Goal: Find specific page/section: Find specific page/section

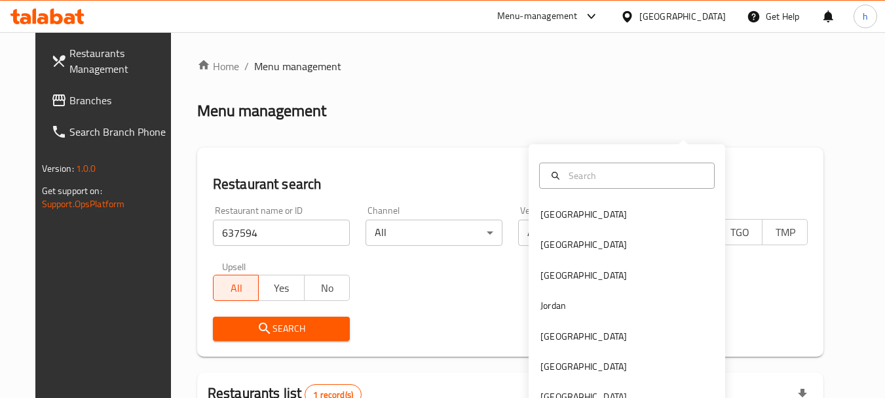
scroll to position [110, 0]
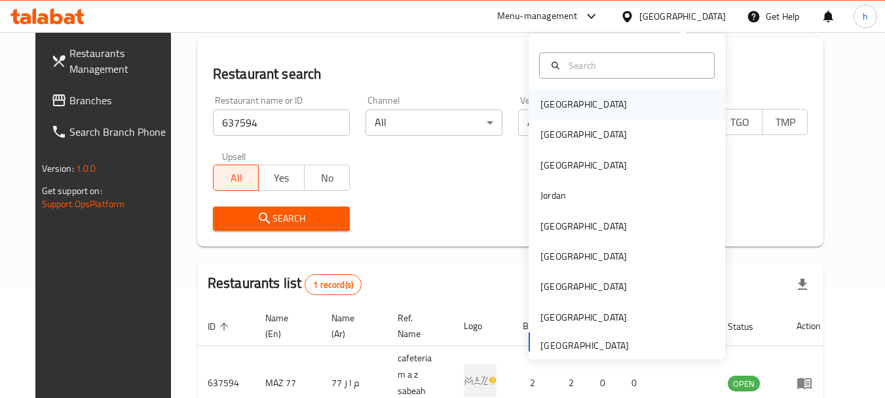
click at [584, 102] on div "[GEOGRAPHIC_DATA]" at bounding box center [627, 104] width 197 height 30
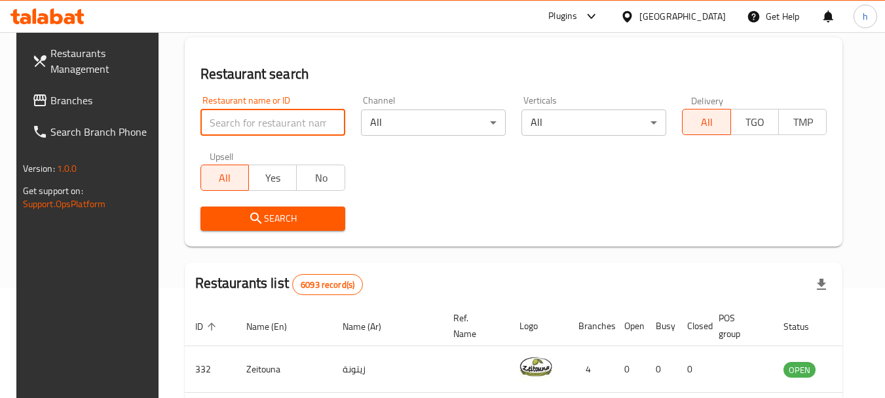
click at [224, 115] on input "search" at bounding box center [272, 122] width 145 height 26
click at [108, 93] on span "Branches" at bounding box center [102, 100] width 104 height 16
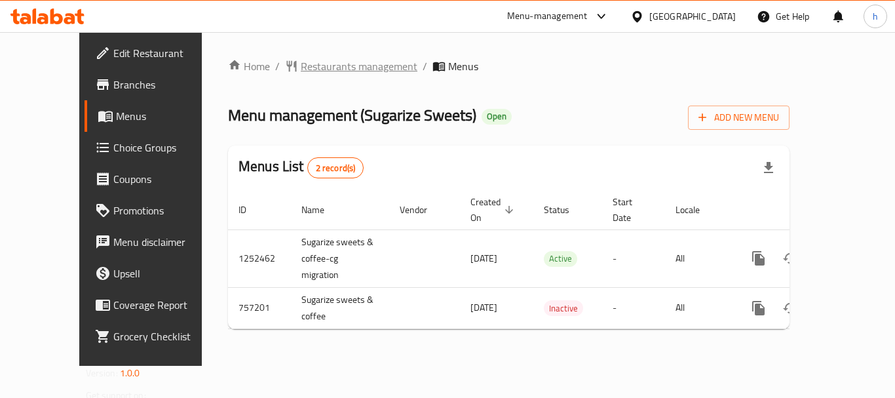
click at [301, 64] on span "Restaurants management" at bounding box center [359, 66] width 117 height 16
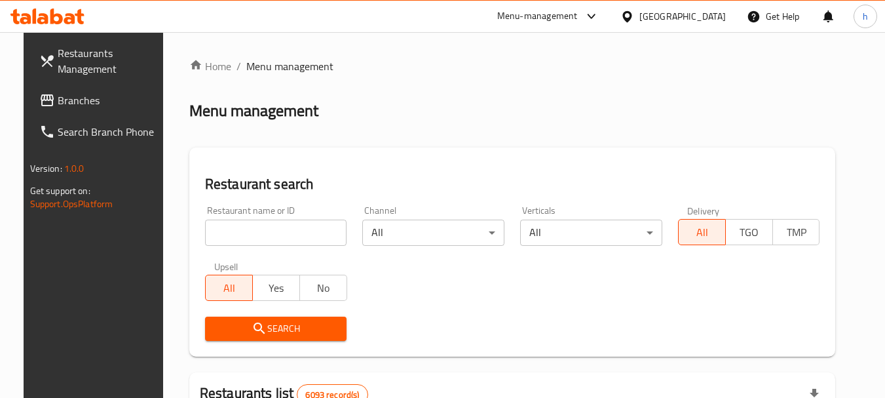
click at [287, 235] on input "search" at bounding box center [276, 232] width 142 height 26
paste input "649866"
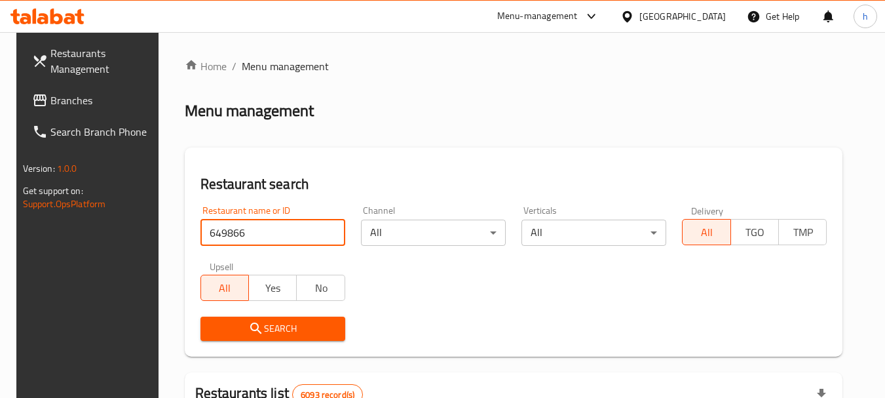
type input "649866"
click at [270, 330] on span "Search" at bounding box center [273, 328] width 124 height 16
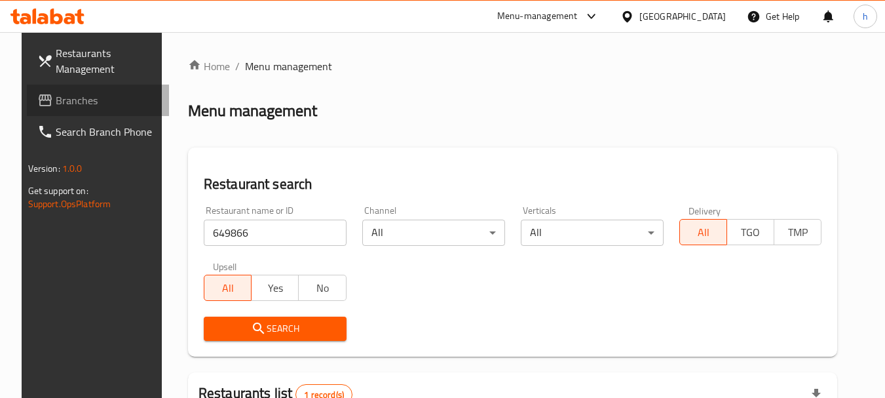
click at [109, 107] on span "Branches" at bounding box center [108, 100] width 104 height 16
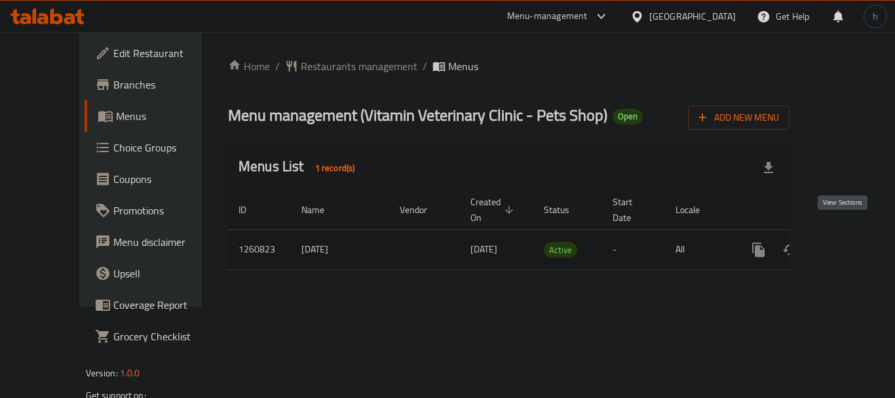
click at [852, 234] on link "enhanced table" at bounding box center [852, 249] width 31 height 31
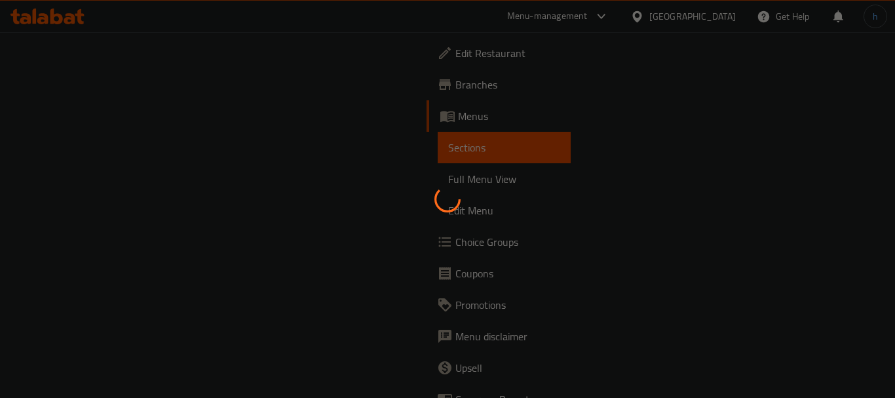
click at [455, 61] on span "Edit Restaurant" at bounding box center [507, 53] width 105 height 16
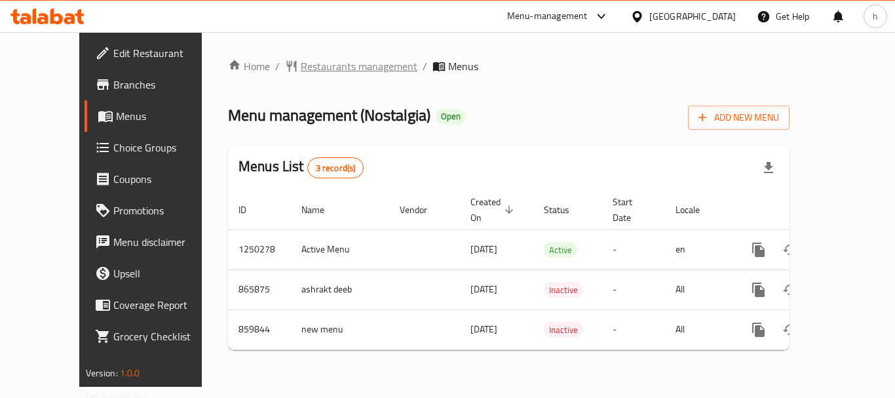
click at [301, 68] on span "Restaurants management" at bounding box center [359, 66] width 117 height 16
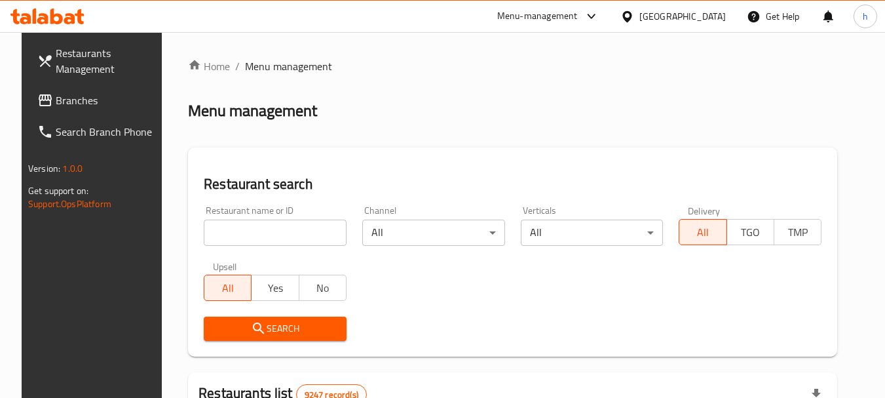
click at [287, 243] on input "search" at bounding box center [275, 232] width 143 height 26
paste input "656756"
type input "656756"
click at [295, 335] on span "Search" at bounding box center [275, 328] width 122 height 16
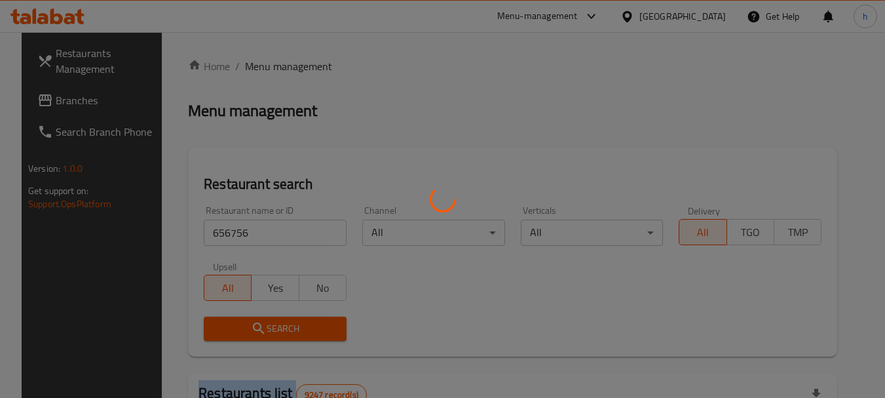
click at [295, 335] on div at bounding box center [442, 199] width 885 height 398
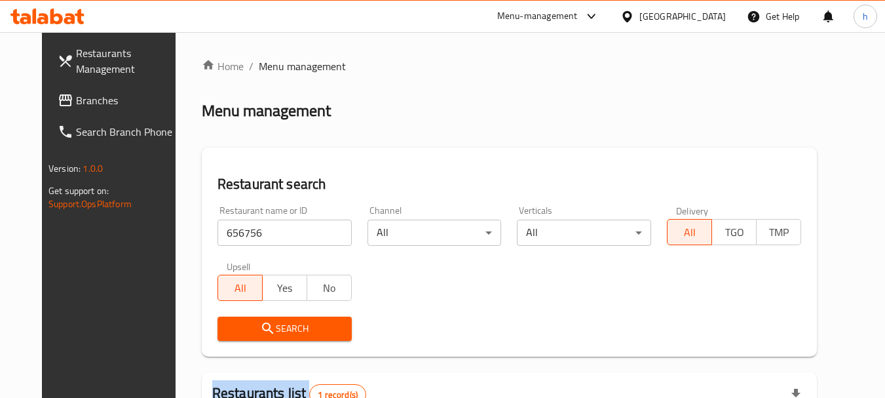
click at [295, 335] on span "Search" at bounding box center [284, 328] width 113 height 16
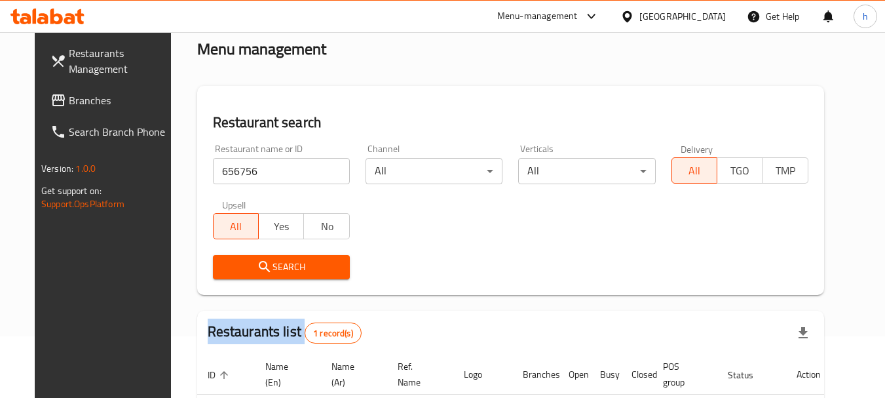
scroll to position [131, 0]
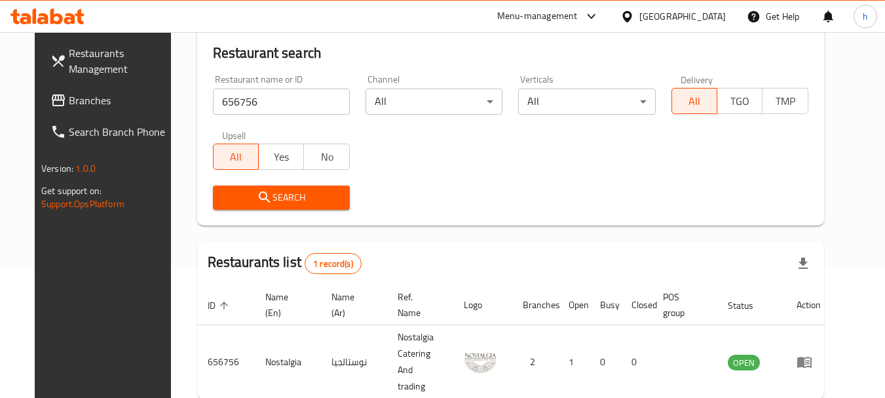
click at [717, 12] on div "Qatar" at bounding box center [682, 16] width 86 height 14
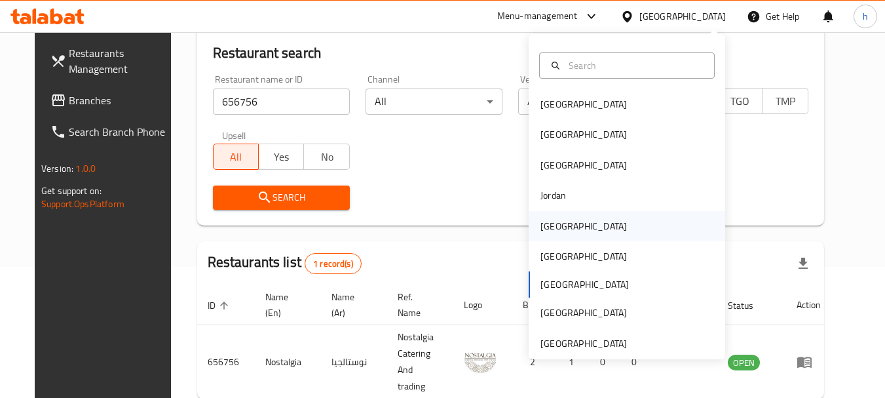
click at [554, 229] on div "Kuwait" at bounding box center [584, 226] width 86 height 14
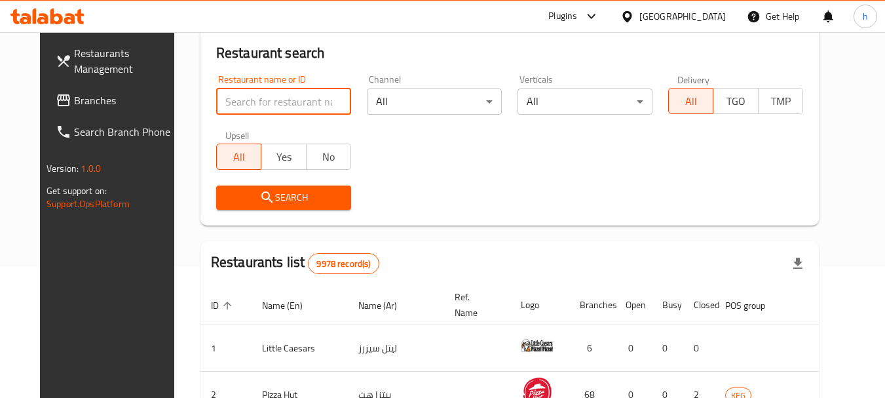
click at [250, 100] on input "search" at bounding box center [283, 101] width 135 height 26
click at [74, 93] on span "Branches" at bounding box center [126, 100] width 104 height 16
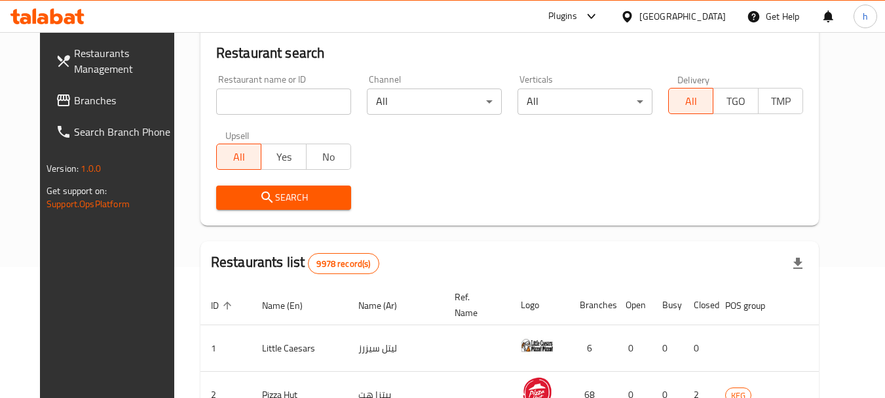
click at [126, 95] on span "Branches" at bounding box center [126, 100] width 104 height 16
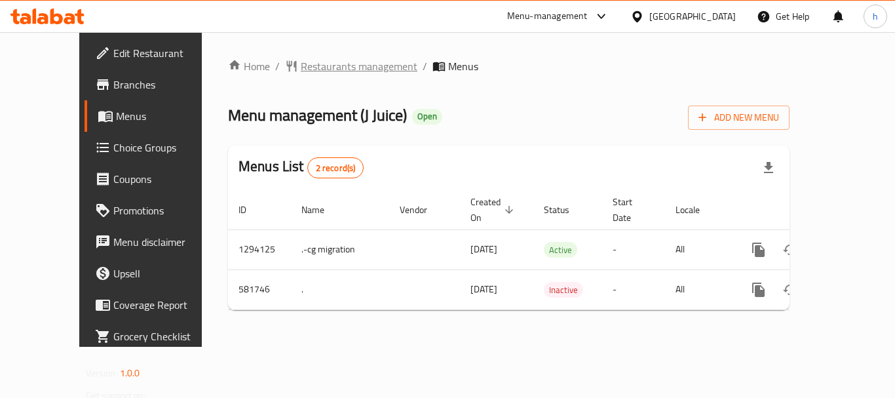
click at [328, 69] on span "Restaurants management" at bounding box center [359, 66] width 117 height 16
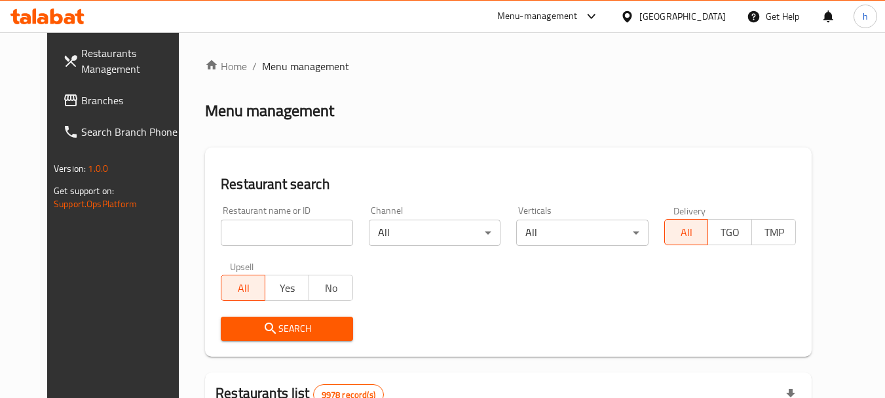
click at [275, 226] on input "search" at bounding box center [287, 232] width 132 height 26
paste input "636874"
type input "636874"
click at [231, 328] on span "Search" at bounding box center [286, 328] width 111 height 16
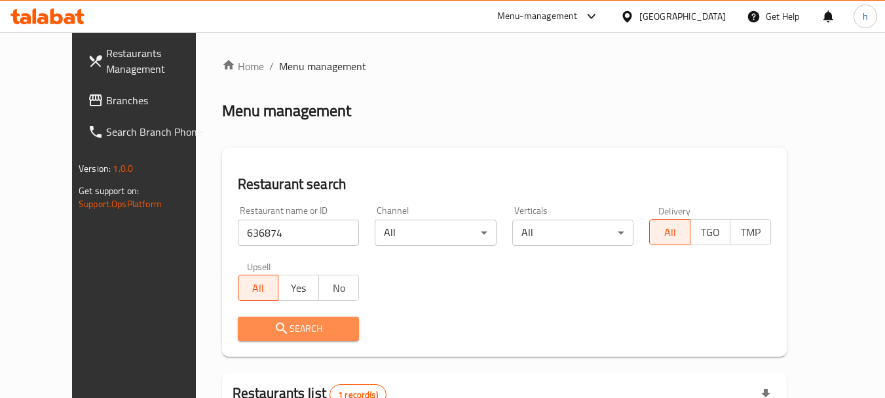
click at [248, 328] on span "Search" at bounding box center [298, 328] width 101 height 16
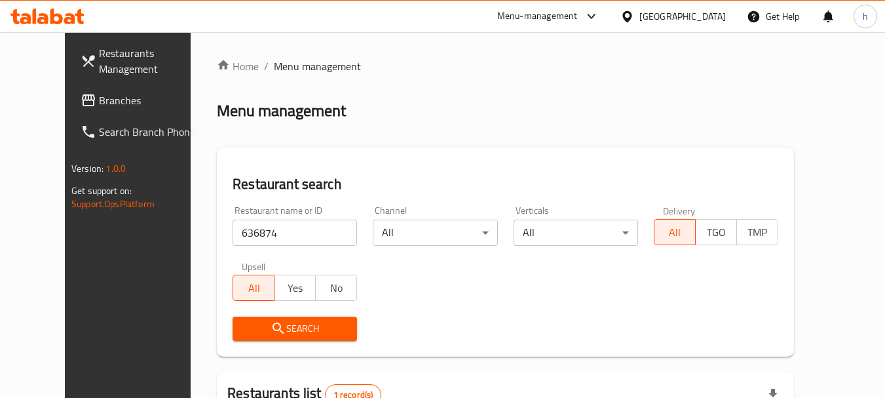
scroll to position [131, 0]
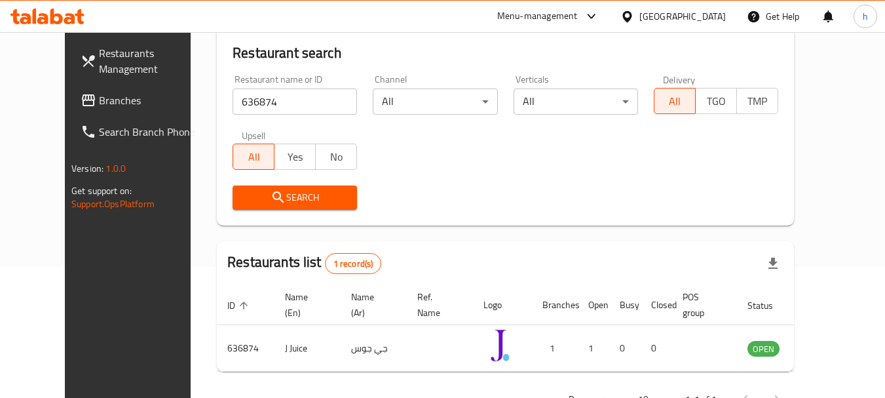
click at [71, 114] on link "Branches" at bounding box center [141, 100] width 143 height 31
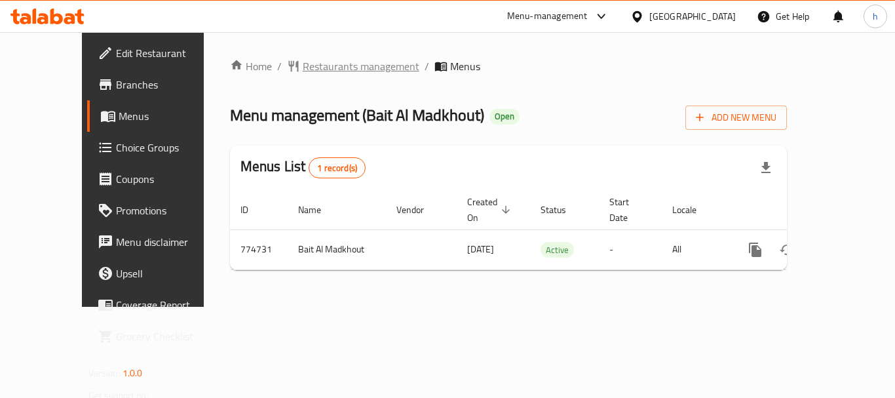
click at [303, 67] on span "Restaurants management" at bounding box center [361, 66] width 117 height 16
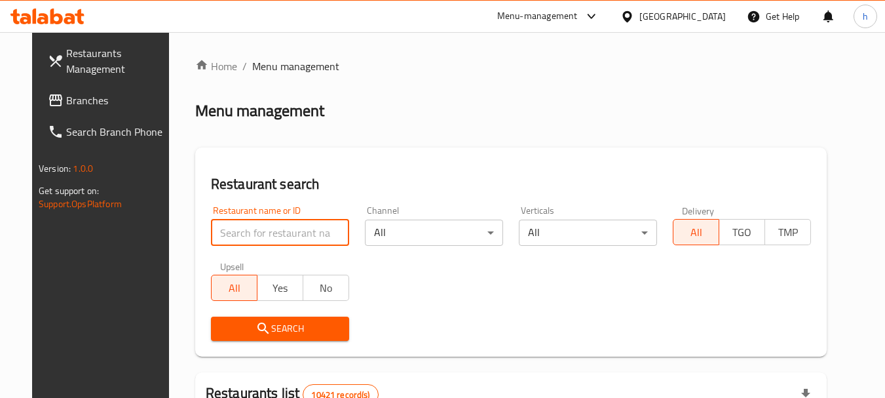
click at [254, 226] on input "search" at bounding box center [280, 232] width 138 height 26
paste input "652064"
type input "652064"
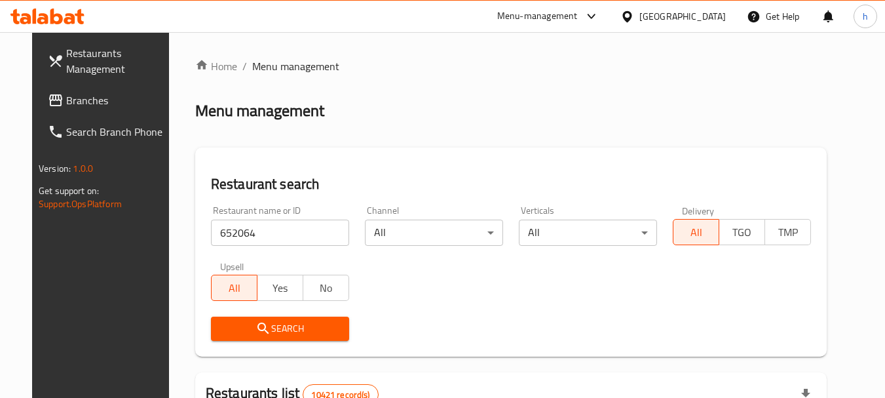
click at [284, 332] on span "Search" at bounding box center [279, 328] width 117 height 16
